Goal: Task Accomplishment & Management: Manage account settings

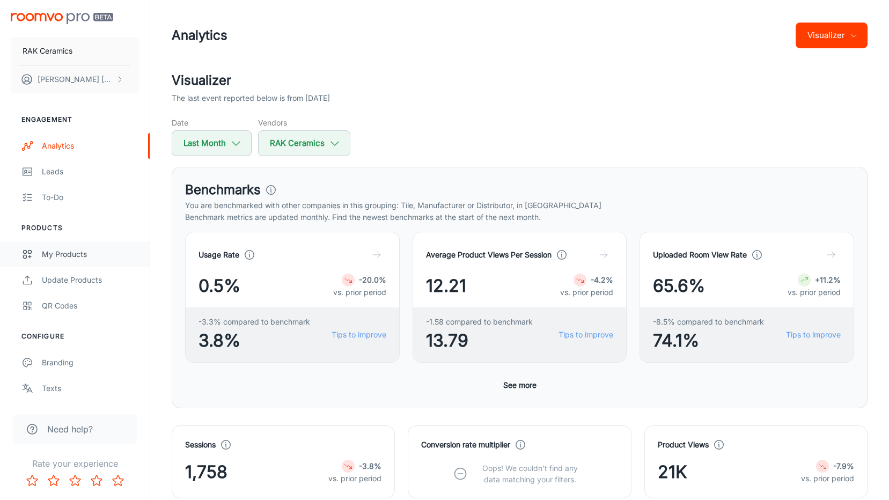
click at [56, 250] on div "My Products" at bounding box center [90, 254] width 97 height 12
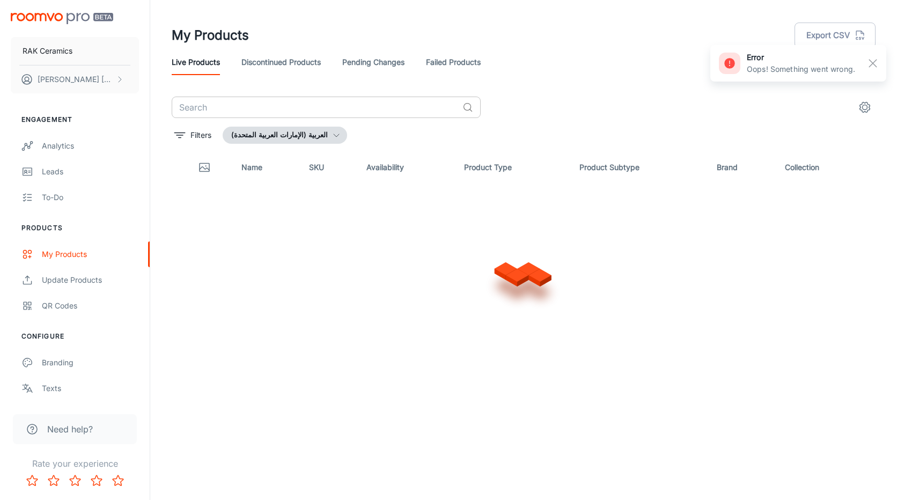
click at [323, 106] on input "text" at bounding box center [315, 107] width 287 height 21
paste input "A06GPPYW-BRN.A7A0R"
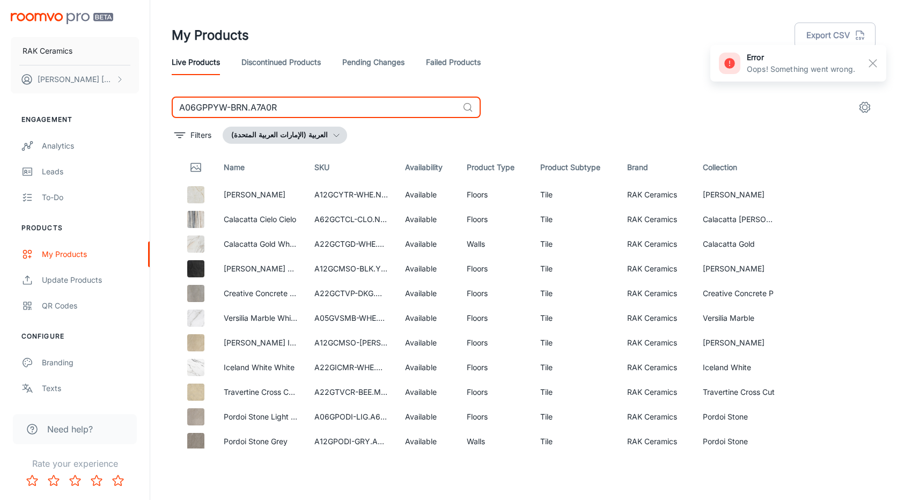
type input "A06GPPYW-BRN.A7A0R"
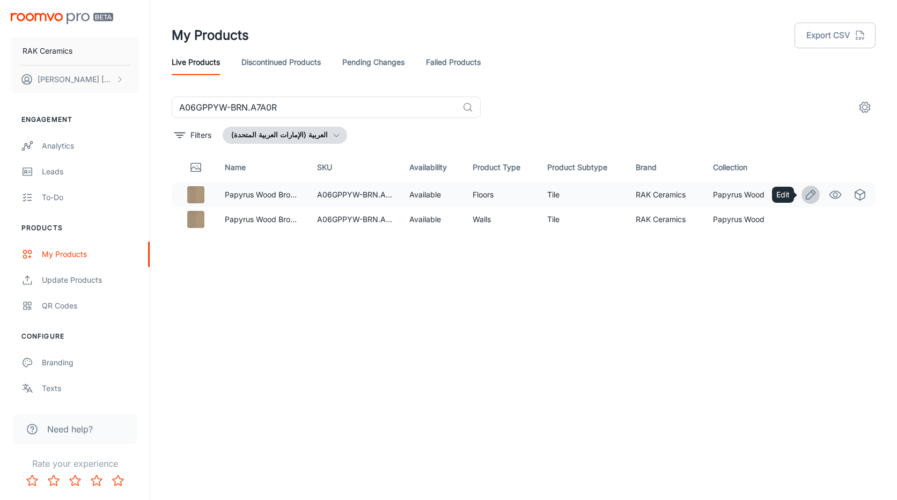
click at [805, 195] on icon "Edit" at bounding box center [810, 194] width 13 height 13
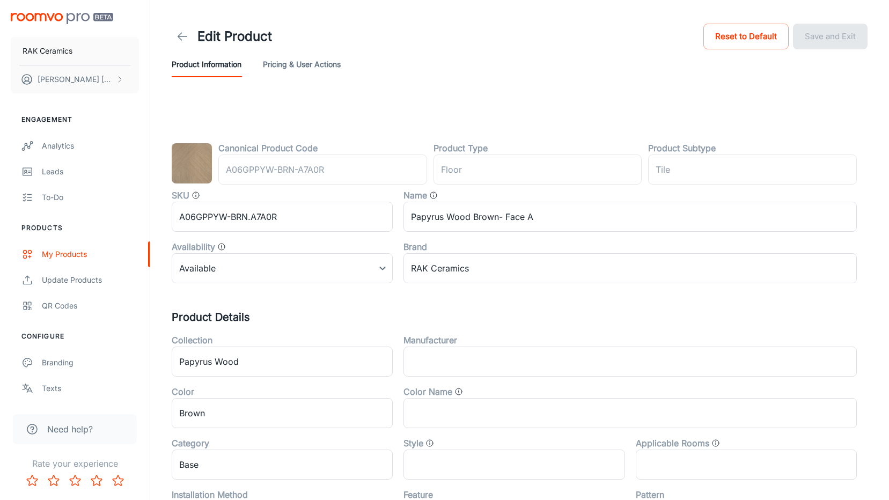
type input "الأرضية"
type input "بلاط"
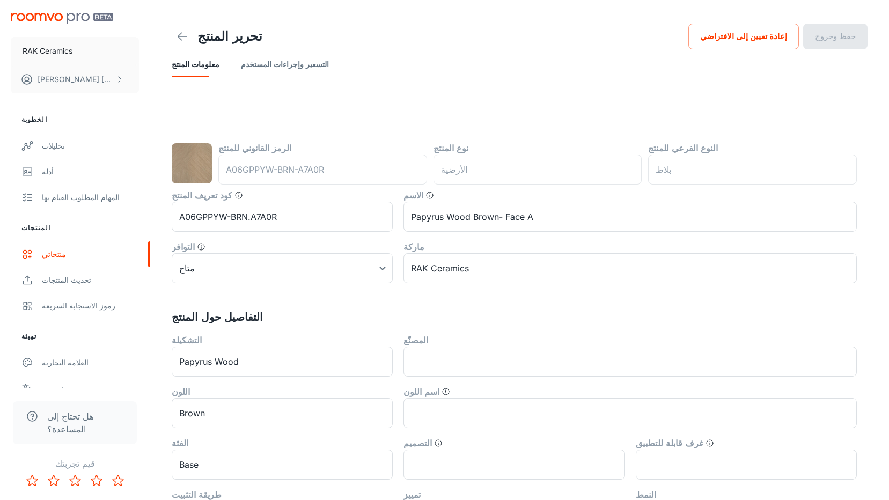
click at [180, 38] on icon at bounding box center [182, 36] width 13 height 13
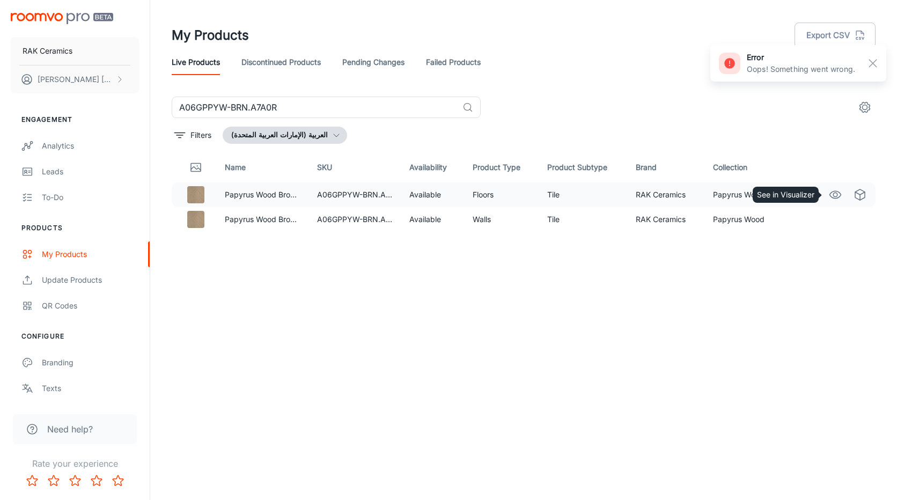
click at [843, 197] on link "See in Visualizer" at bounding box center [835, 195] width 18 height 18
